Goal: Obtain resource: Download file/media

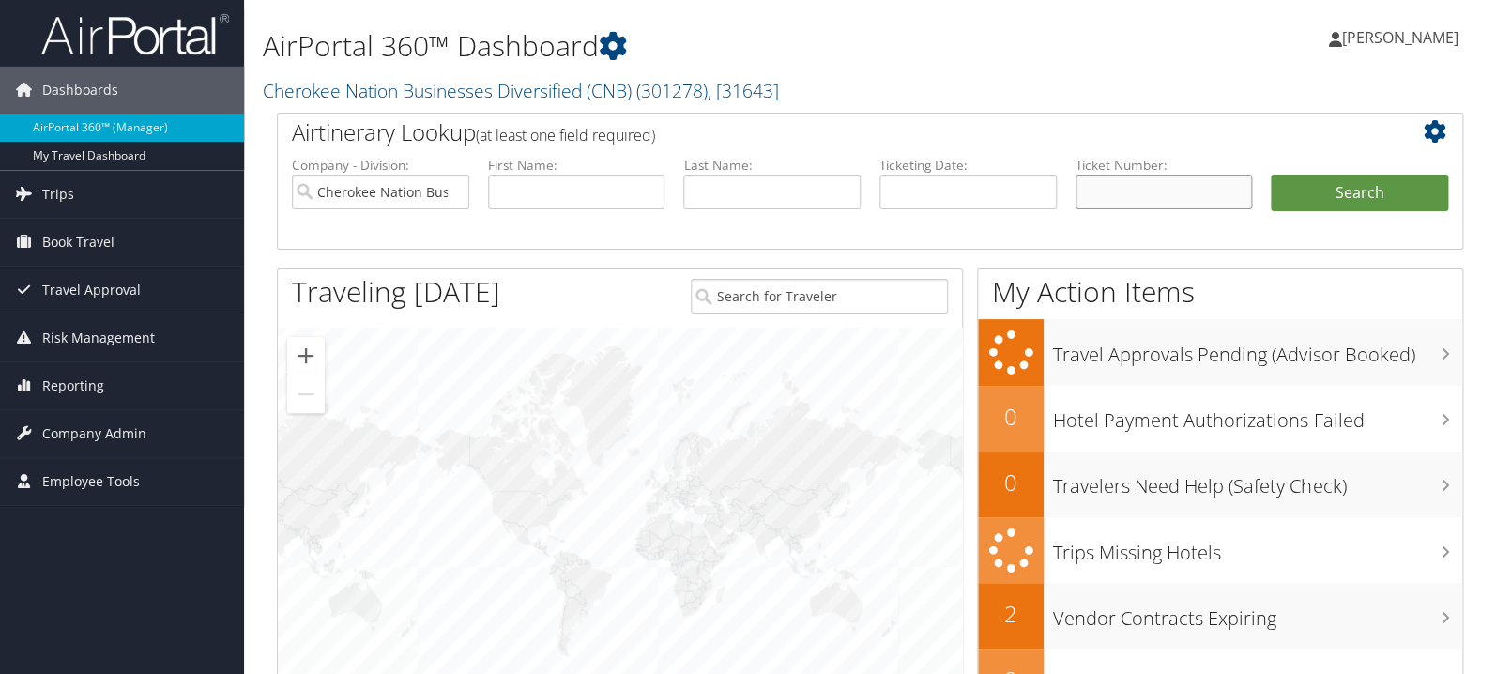
click at [1127, 184] on input "text" at bounding box center [1163, 192] width 177 height 35
paste input "0167309613887"
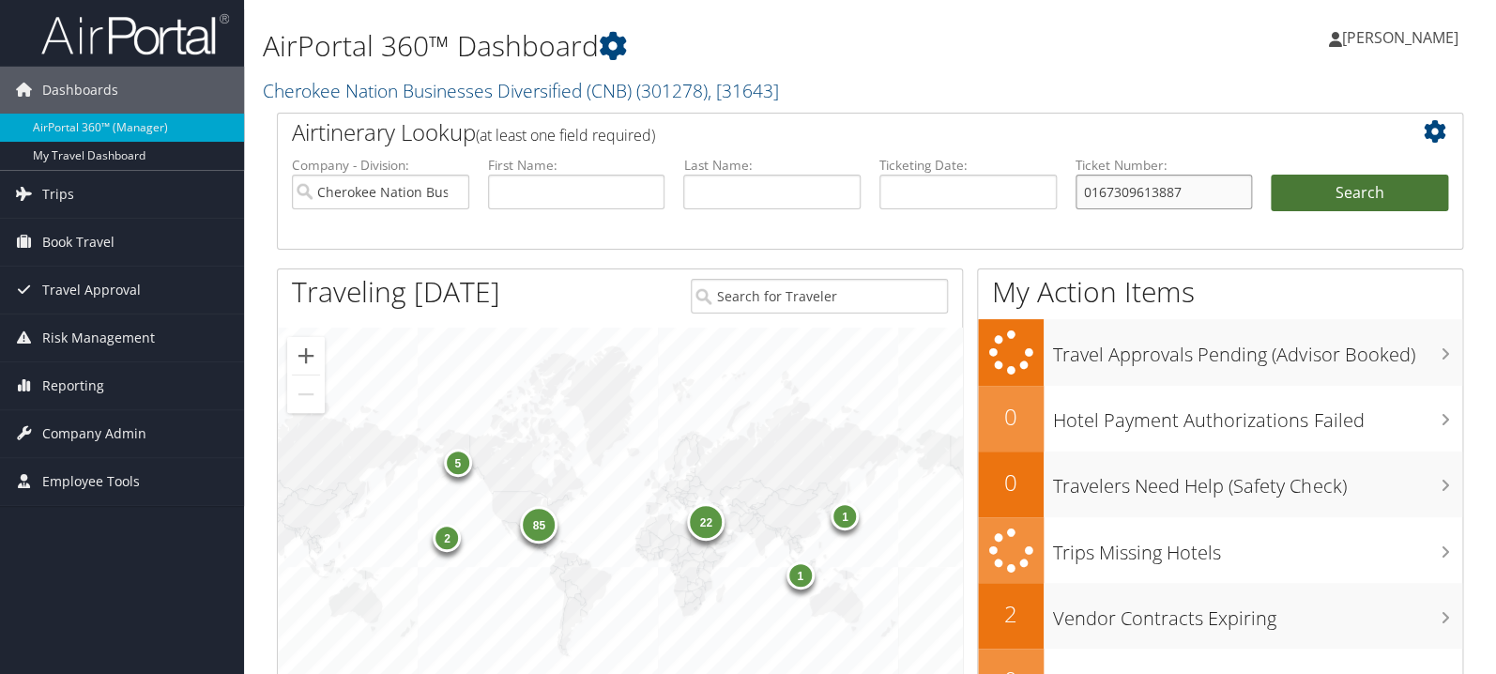
type input "0167309613887"
click at [1333, 202] on button "Search" at bounding box center [1359, 194] width 177 height 38
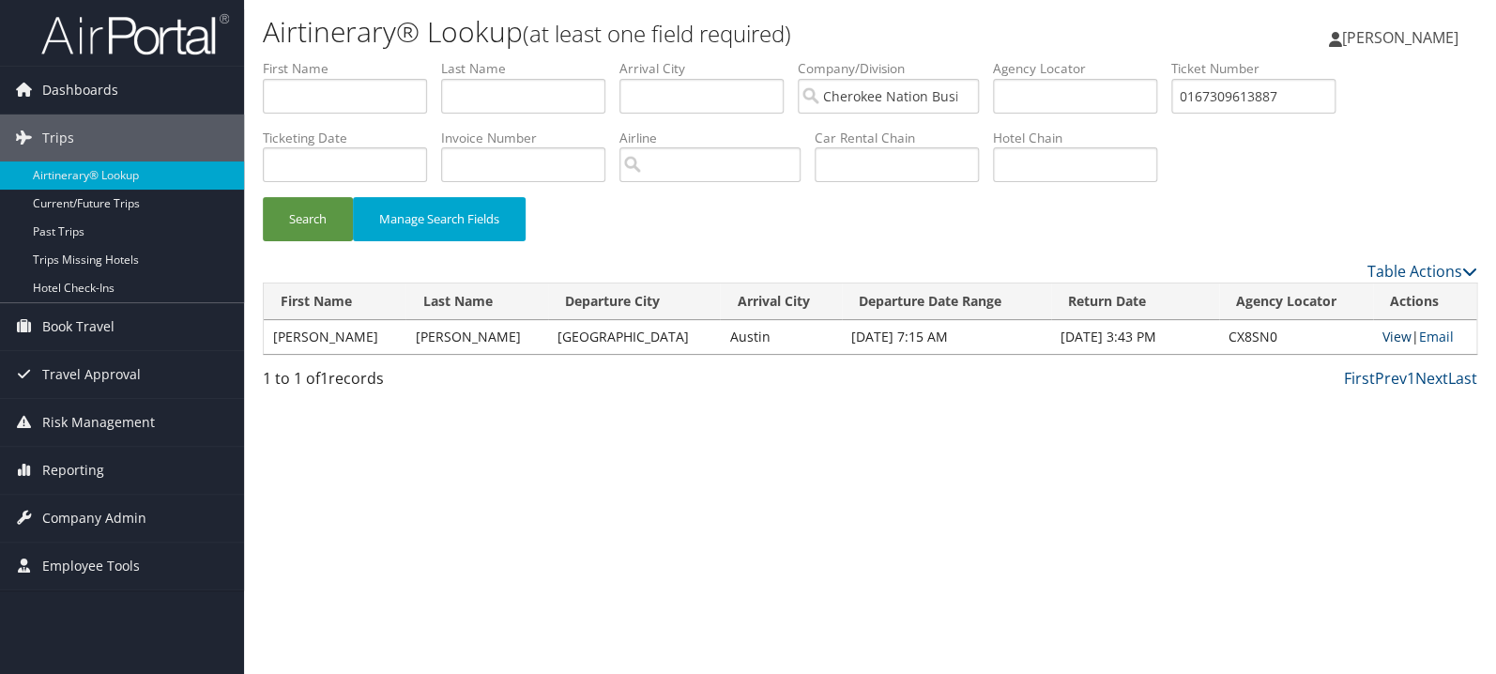
click at [1382, 338] on link "View" at bounding box center [1396, 337] width 29 height 18
click at [1268, 94] on input "0167309613887" at bounding box center [1253, 96] width 164 height 35
paste input "017310204749"
type input "0017310204749"
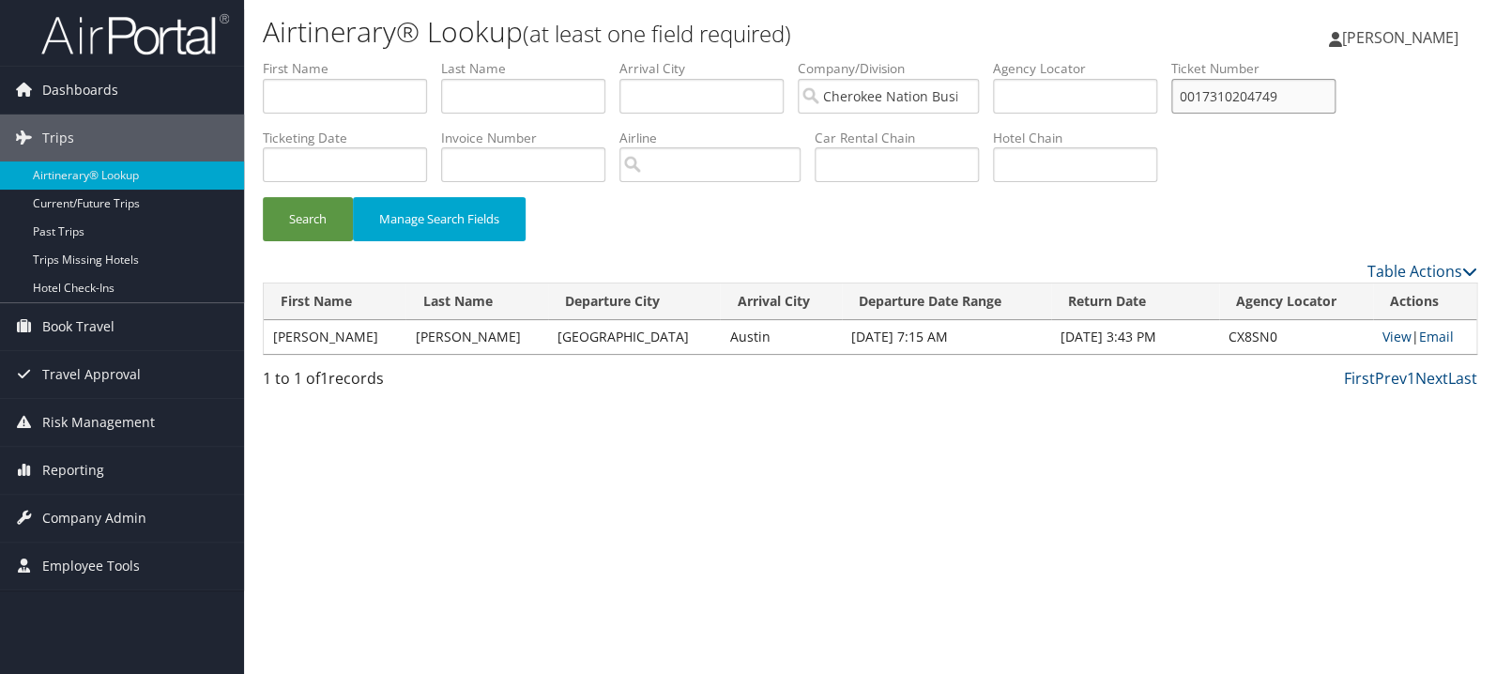
click at [263, 197] on button "Search" at bounding box center [308, 219] width 90 height 44
click at [1379, 340] on link "View" at bounding box center [1393, 337] width 29 height 18
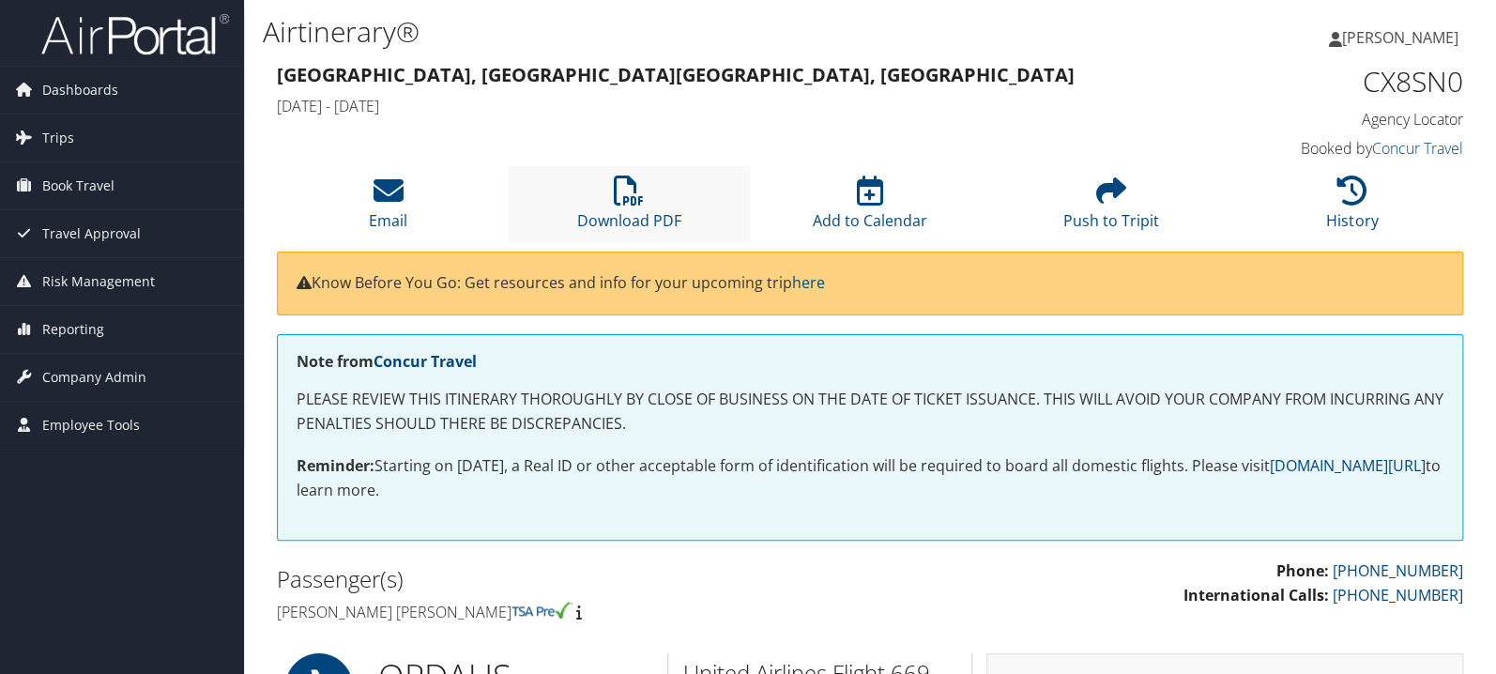
click at [614, 204] on li "Download PDF" at bounding box center [629, 204] width 241 height 76
click at [633, 201] on icon at bounding box center [629, 190] width 30 height 30
